Goal: Information Seeking & Learning: Learn about a topic

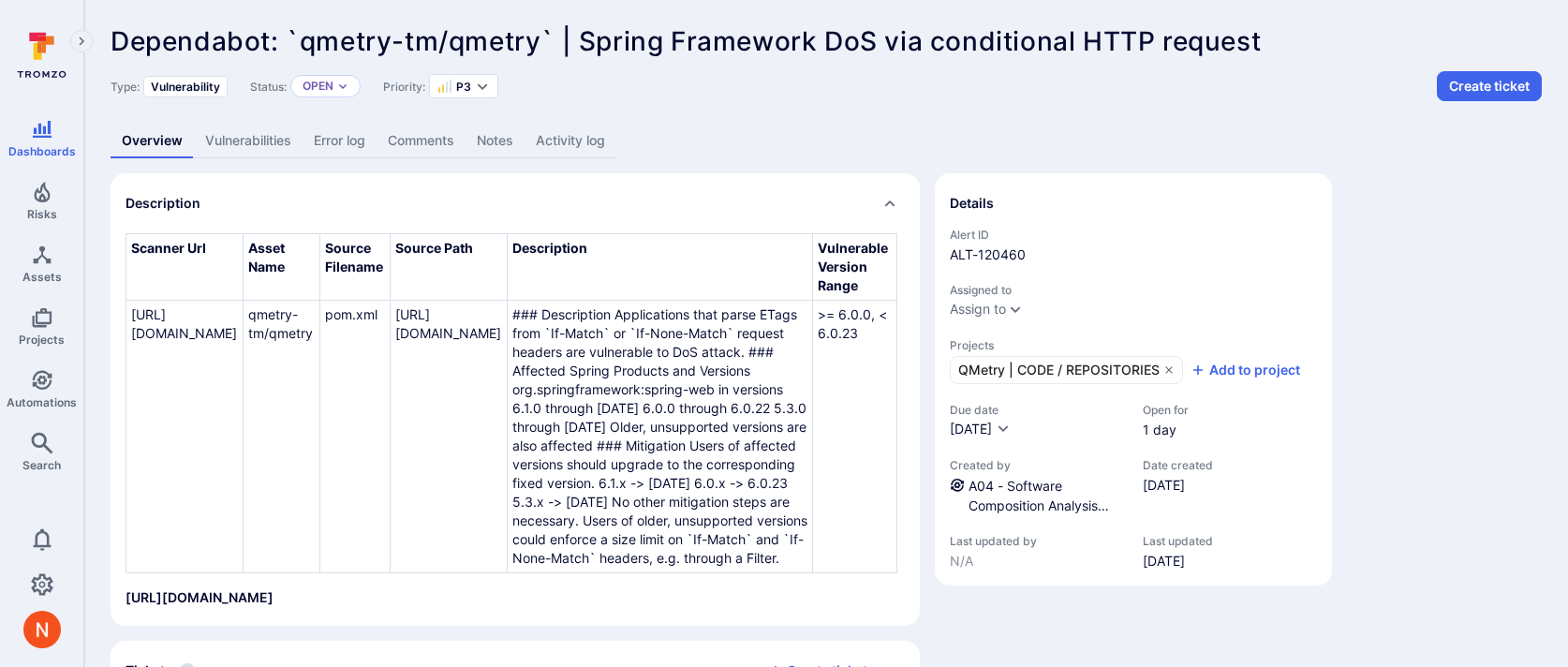
click at [594, 144] on link "Activity log" at bounding box center [570, 142] width 92 height 35
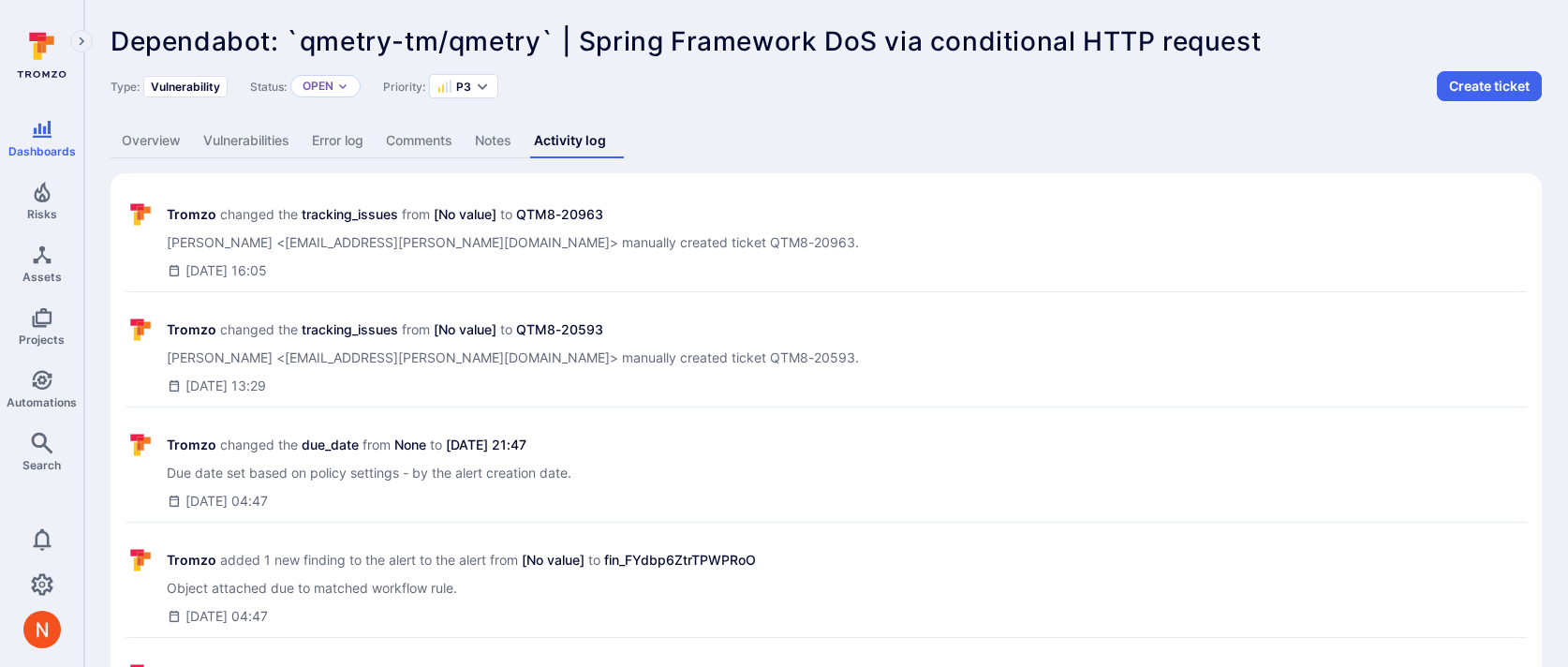
click at [157, 142] on link "Overview" at bounding box center [151, 142] width 81 height 35
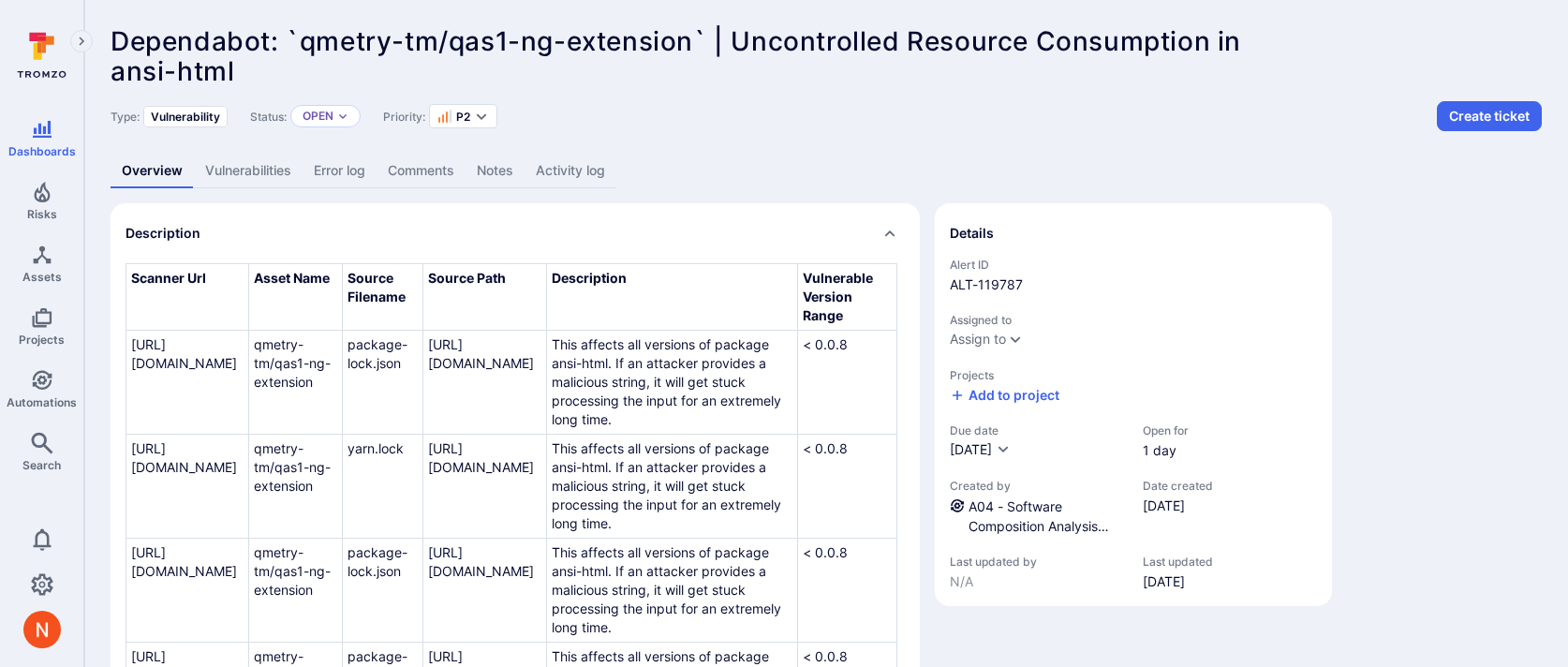
click at [295, 179] on link "Vulnerabilities" at bounding box center [248, 172] width 109 height 35
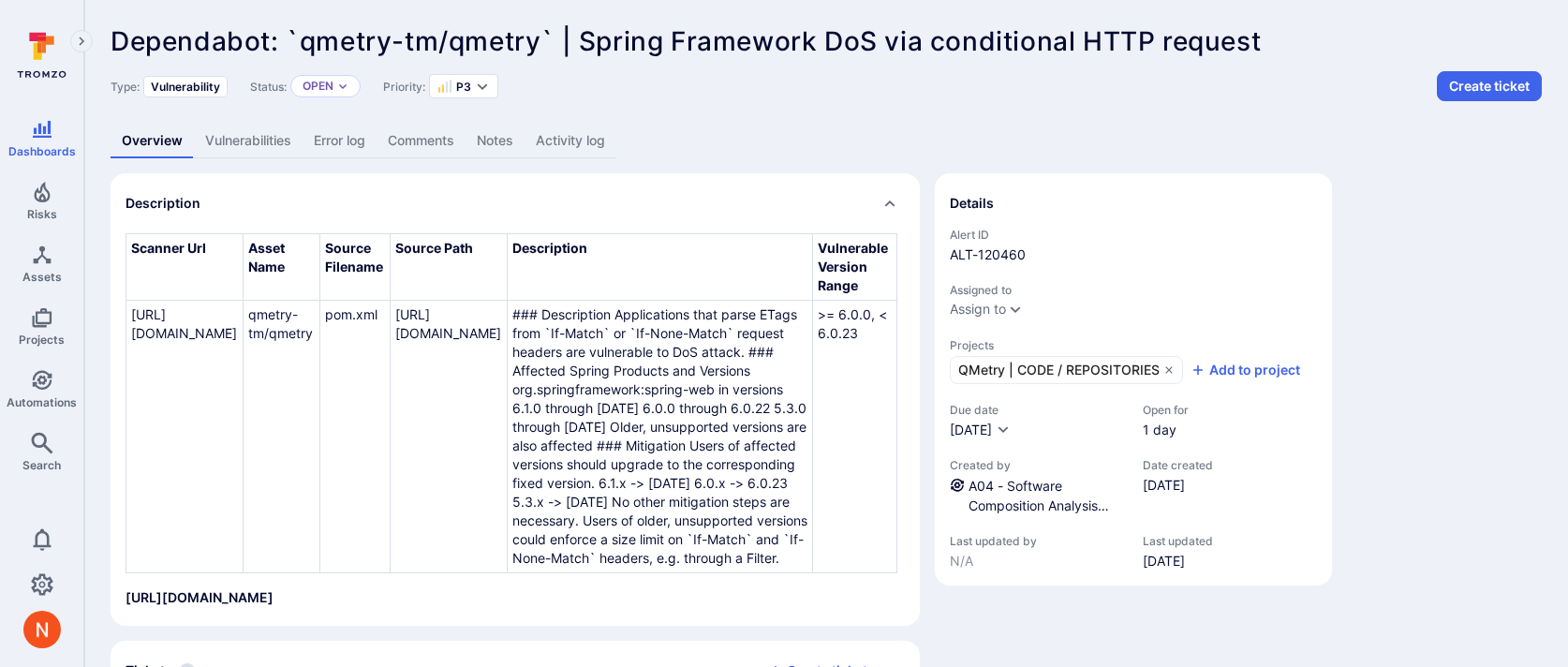
scroll to position [350, 0]
